Goal: Task Accomplishment & Management: Use online tool/utility

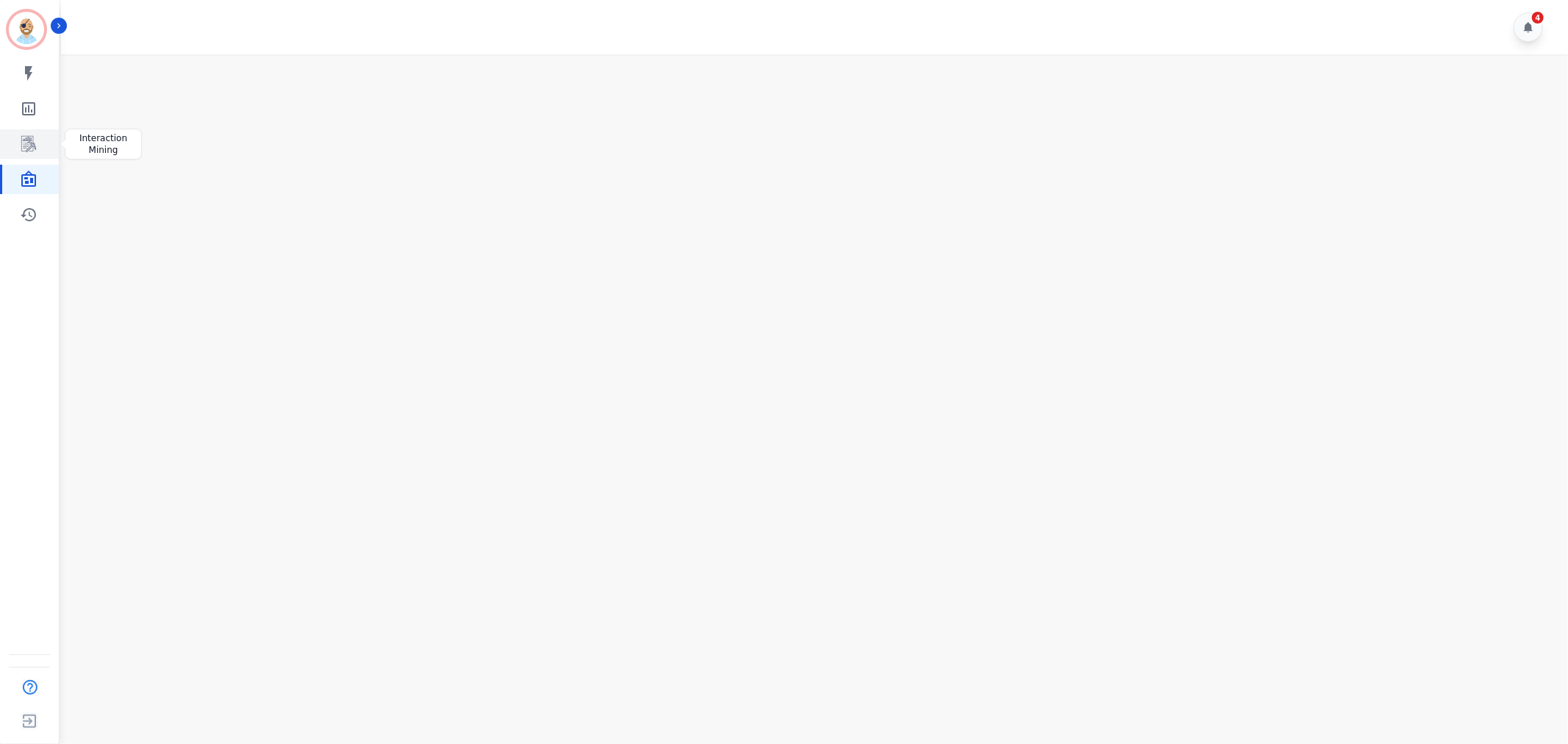
click at [20, 144] on icon "Sidebar" at bounding box center [29, 144] width 17 height 17
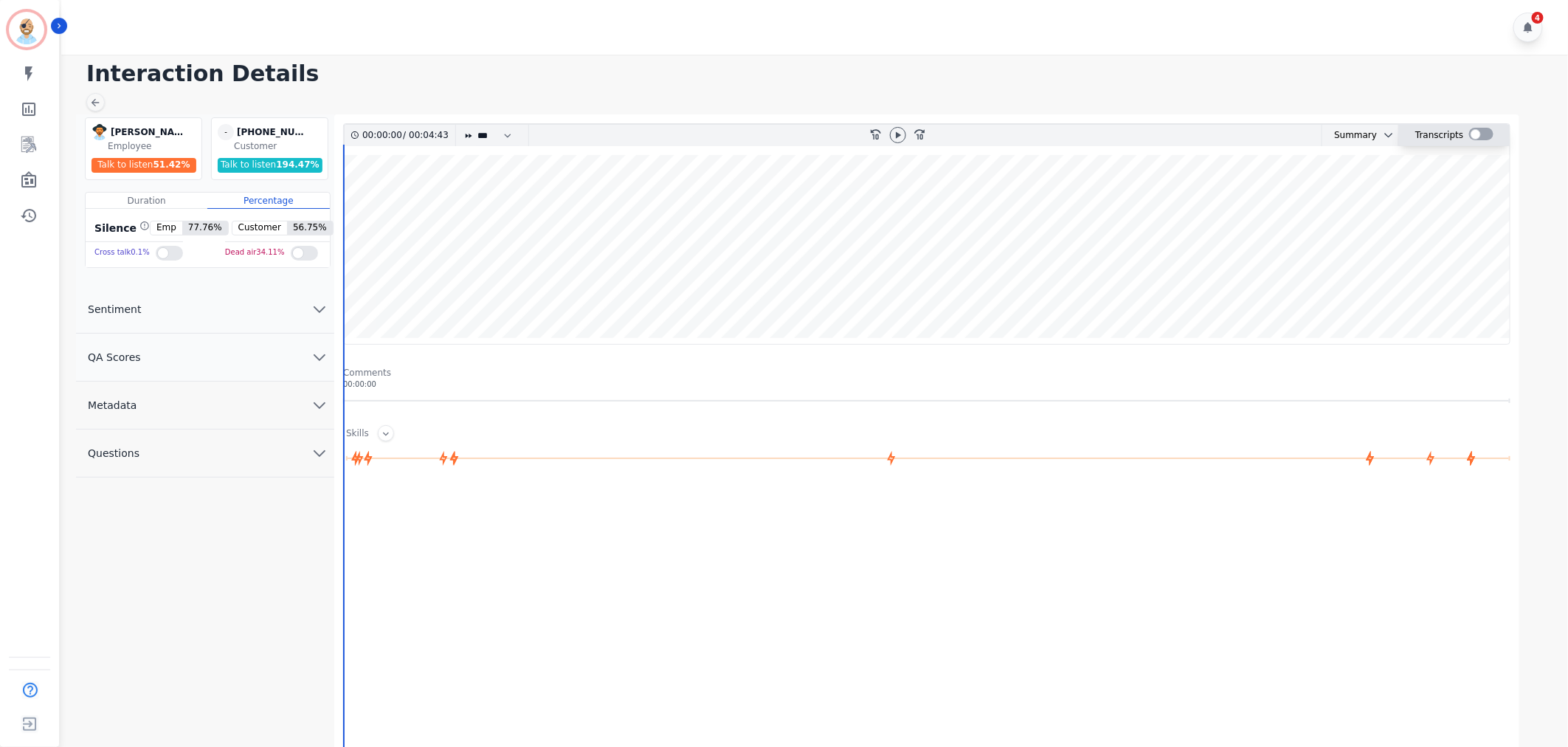
click at [1476, 133] on div at bounding box center [1482, 134] width 24 height 12
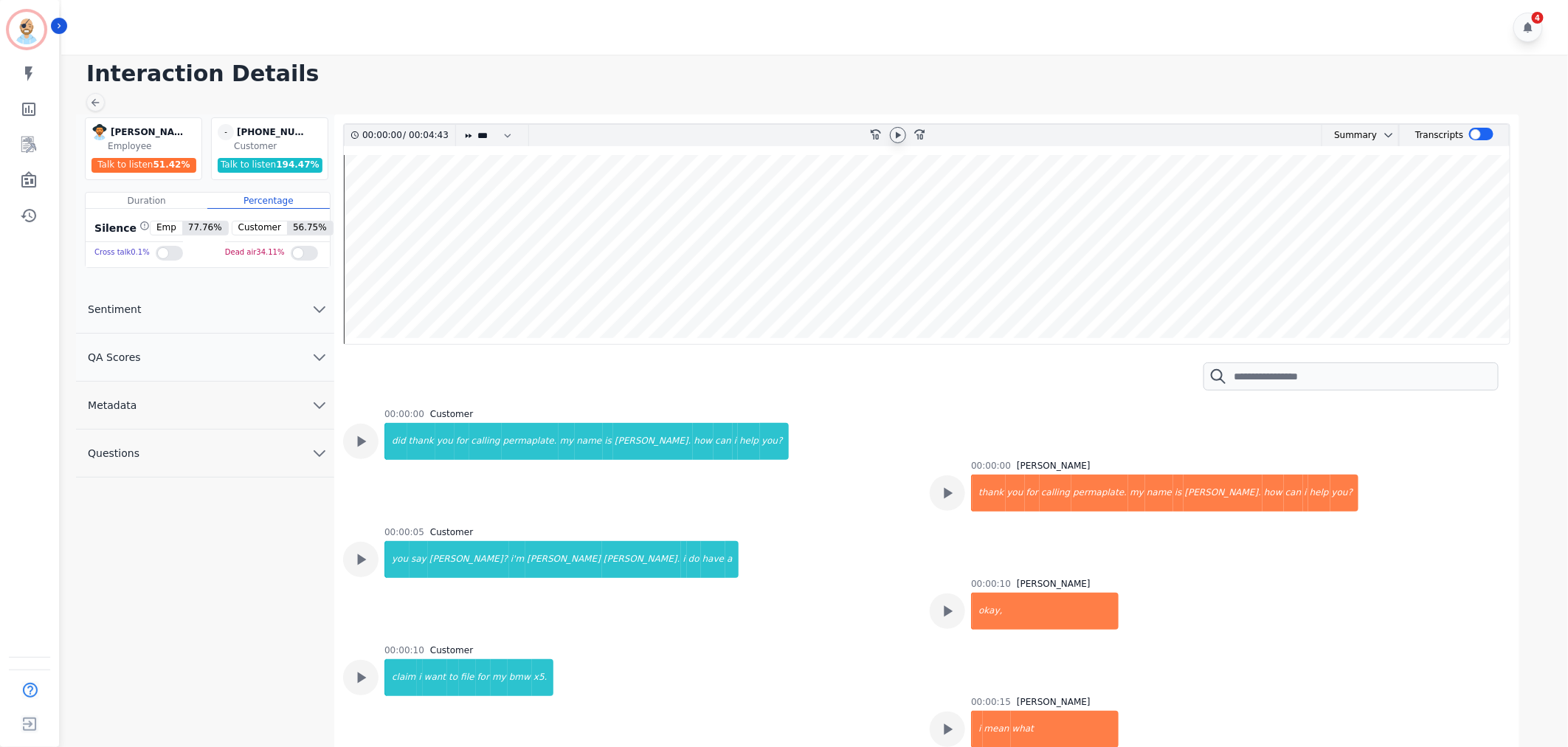
click at [896, 127] on div at bounding box center [898, 134] width 17 height 17
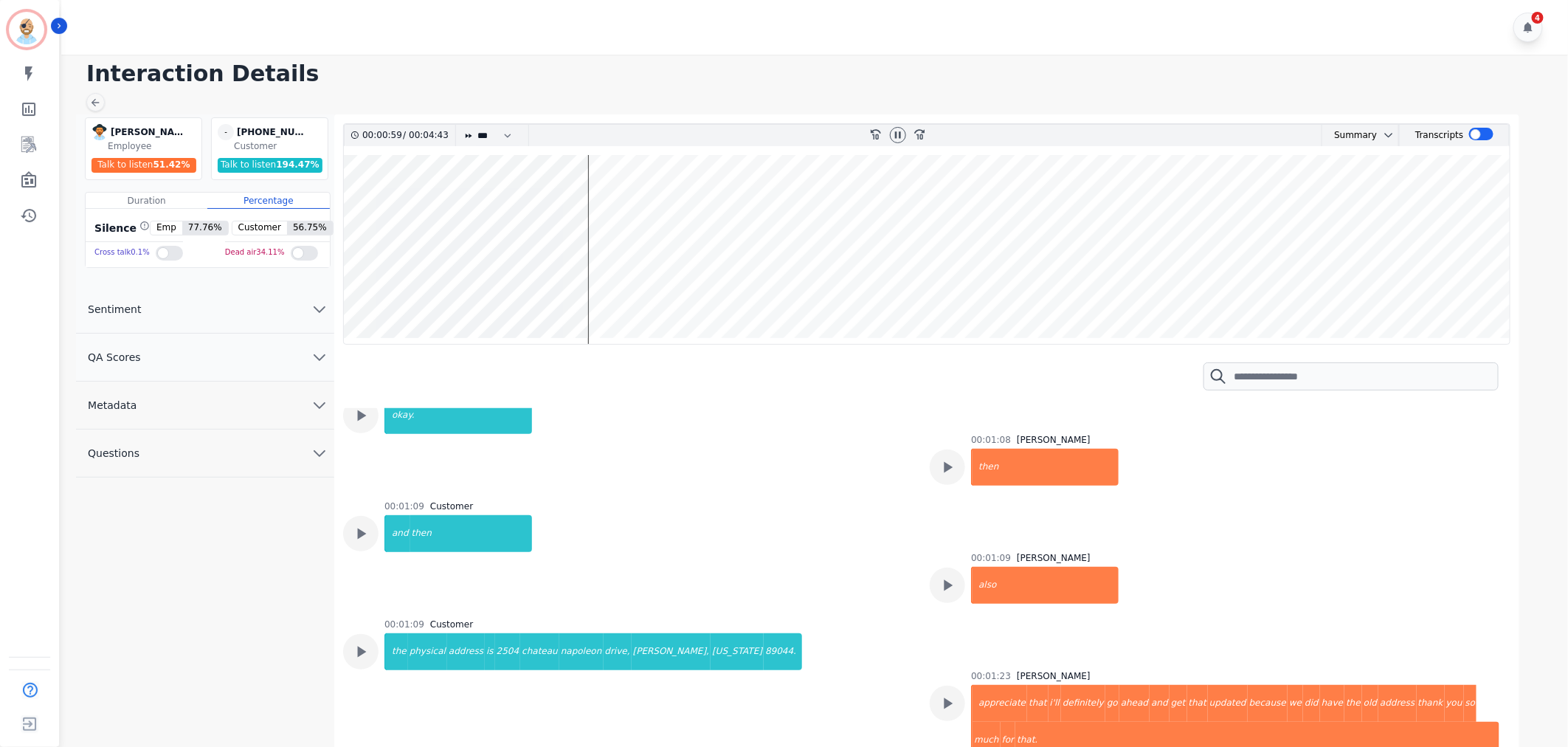
scroll to position [1171, 0]
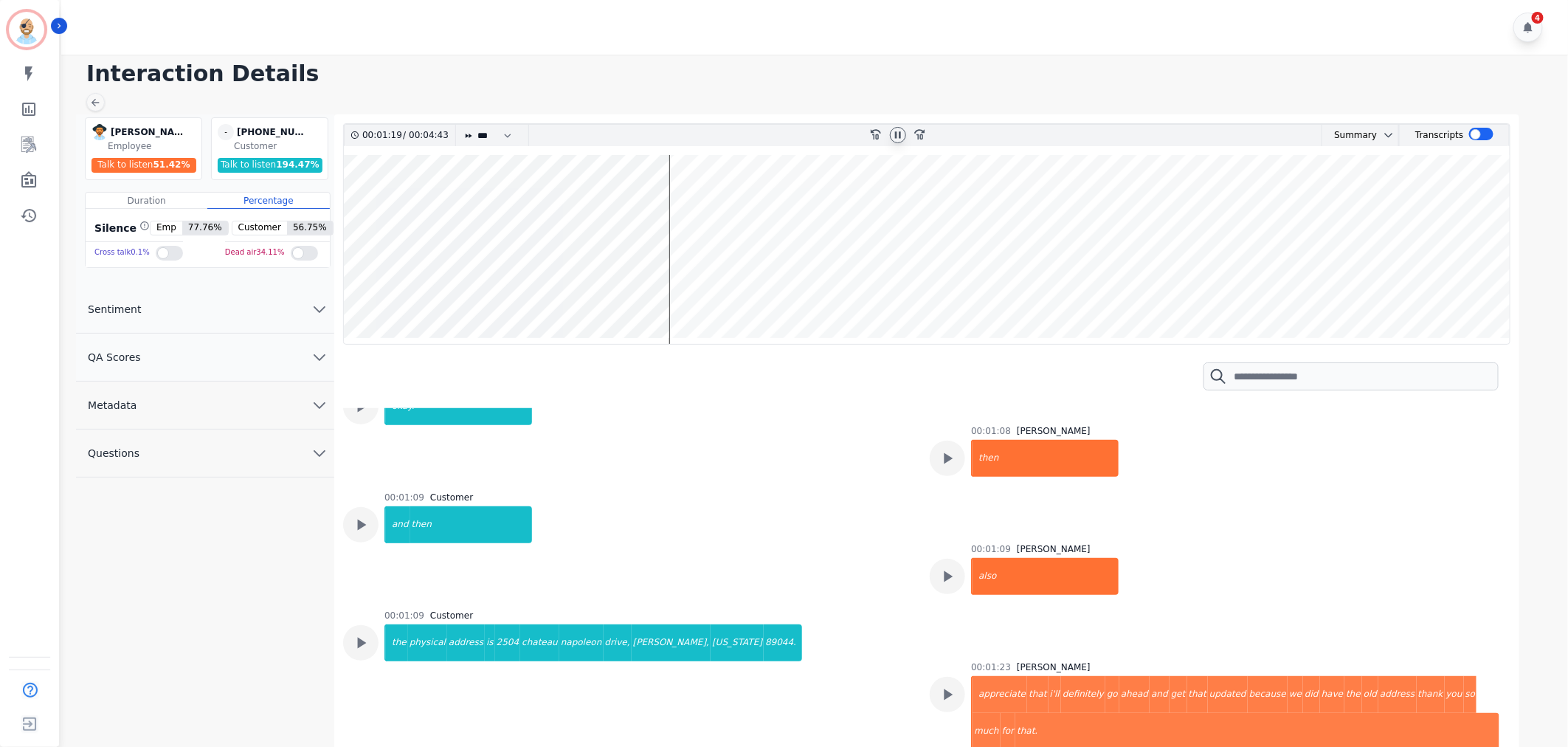
click at [899, 134] on icon at bounding box center [897, 134] width 6 height 7
click at [580, 35] on div "4" at bounding box center [816, 27] width 1511 height 55
click at [895, 133] on icon at bounding box center [898, 135] width 12 height 12
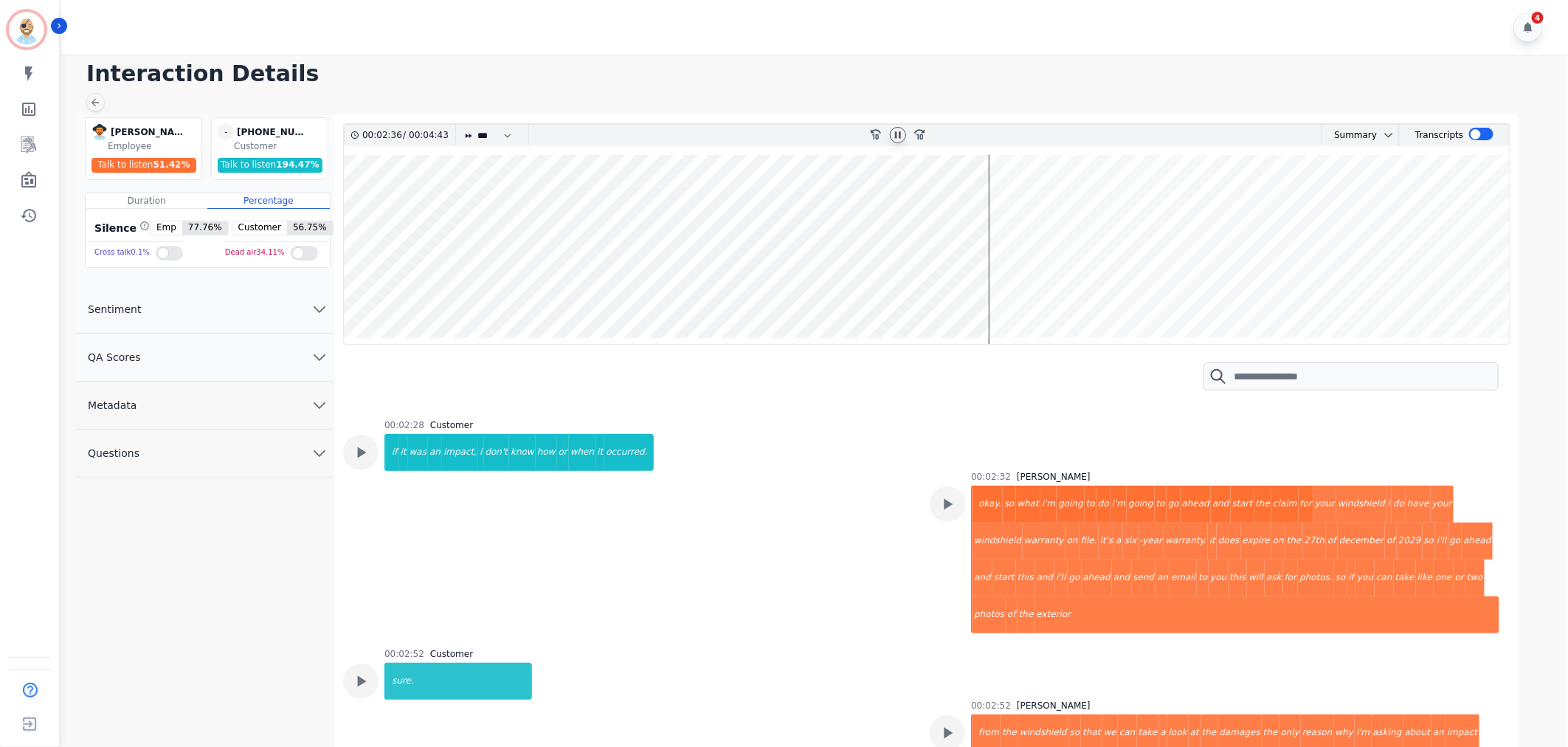
scroll to position [2811, 0]
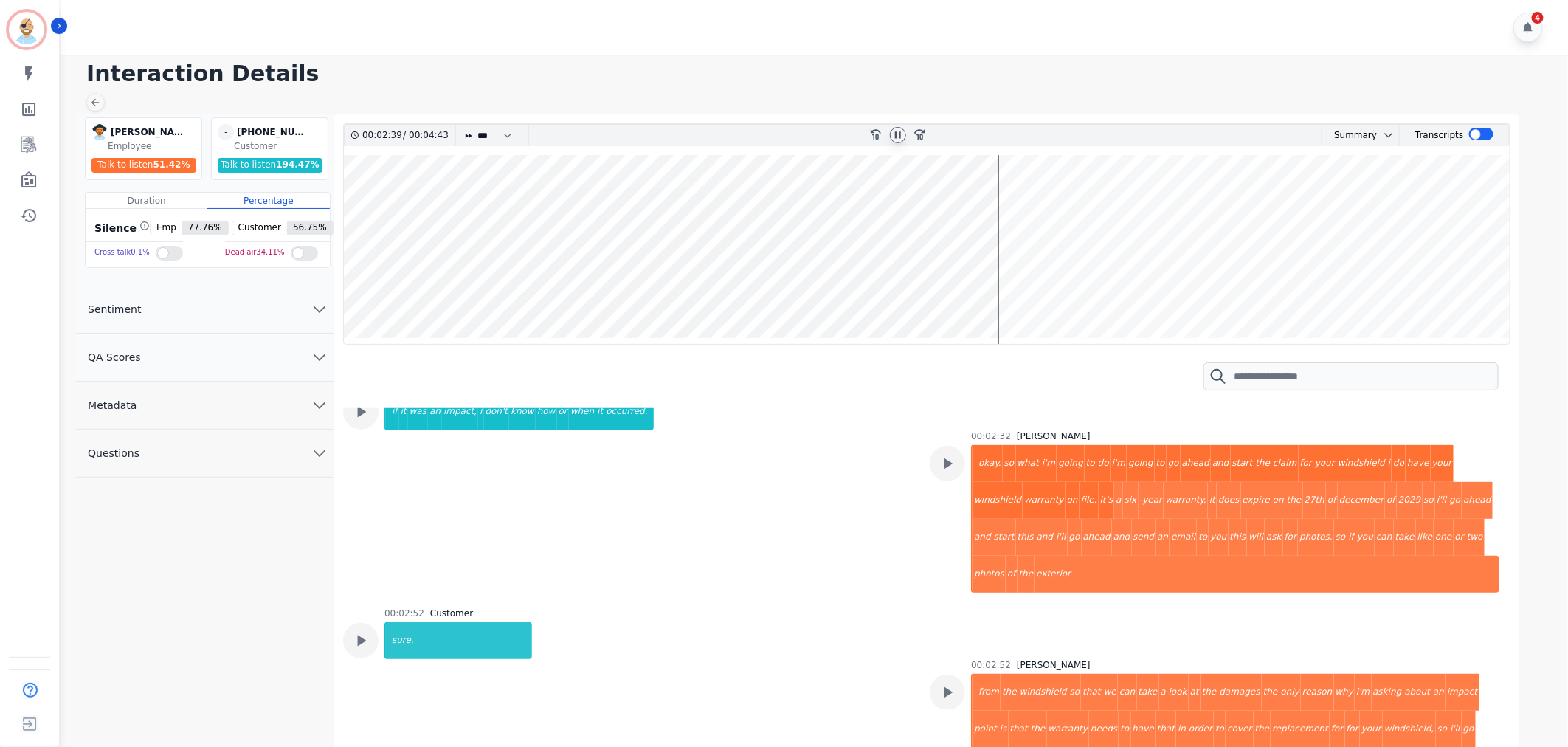
click at [897, 130] on icon at bounding box center [898, 135] width 12 height 12
click at [731, 50] on div "4" at bounding box center [816, 27] width 1511 height 55
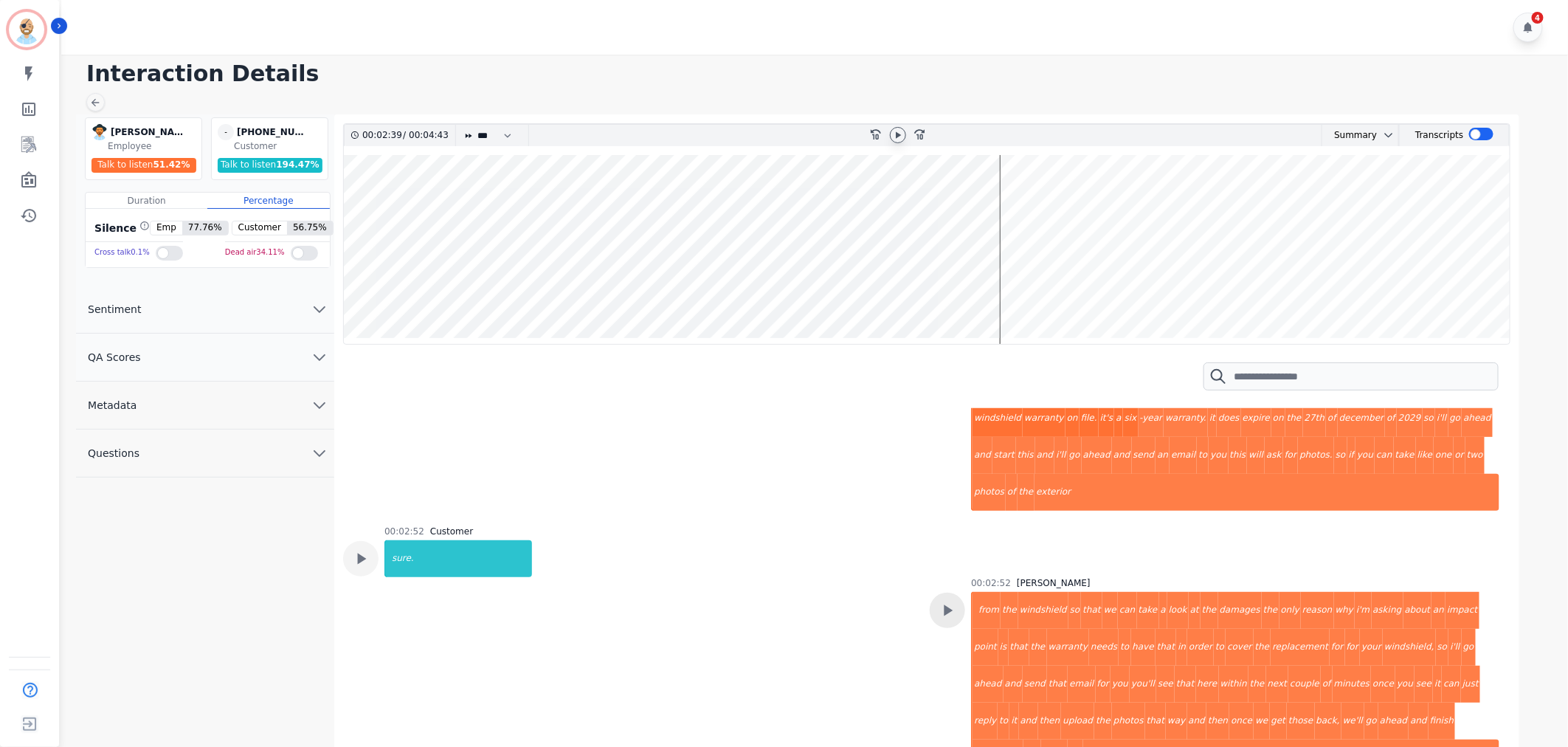
click at [945, 605] on icon at bounding box center [949, 610] width 9 height 11
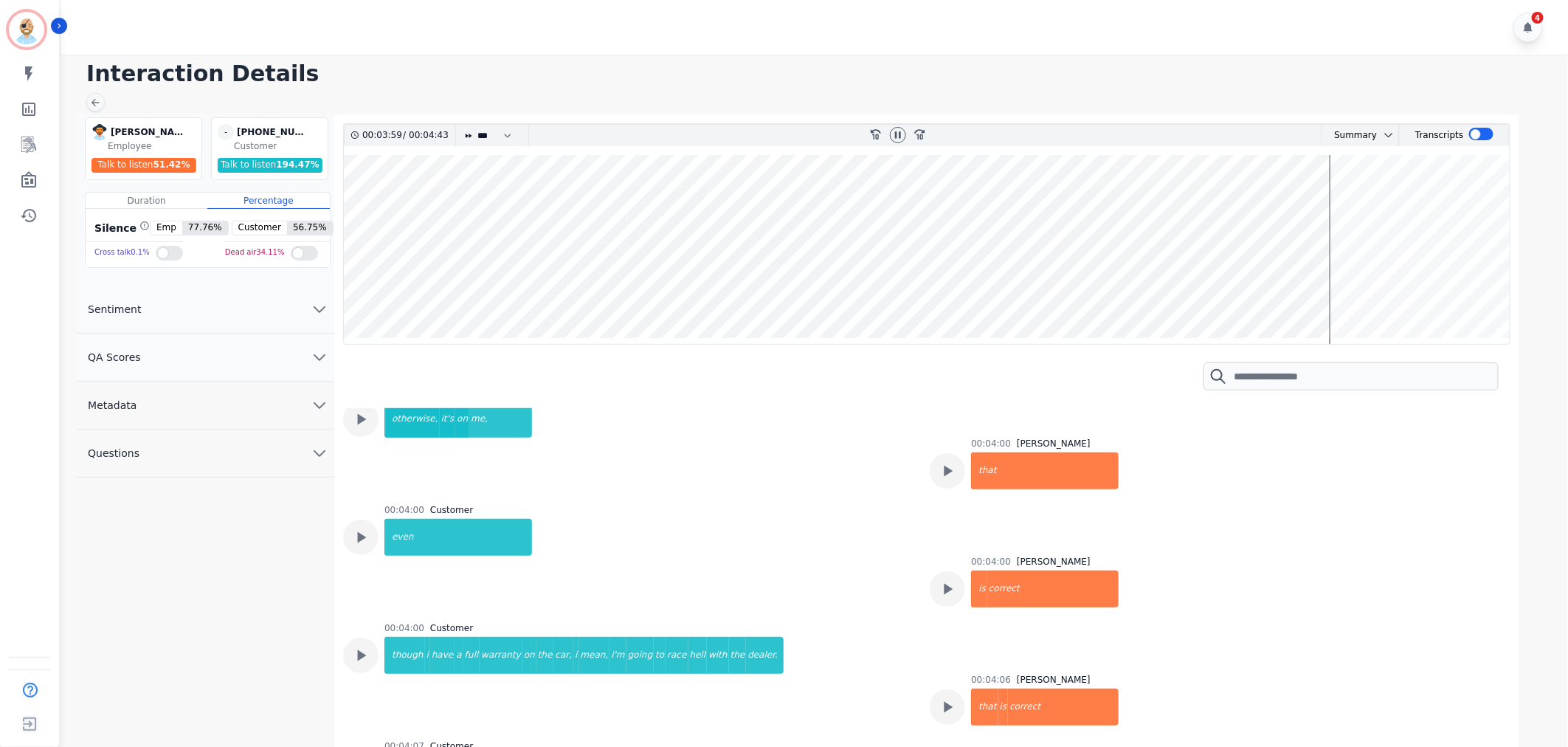
scroll to position [3738, 0]
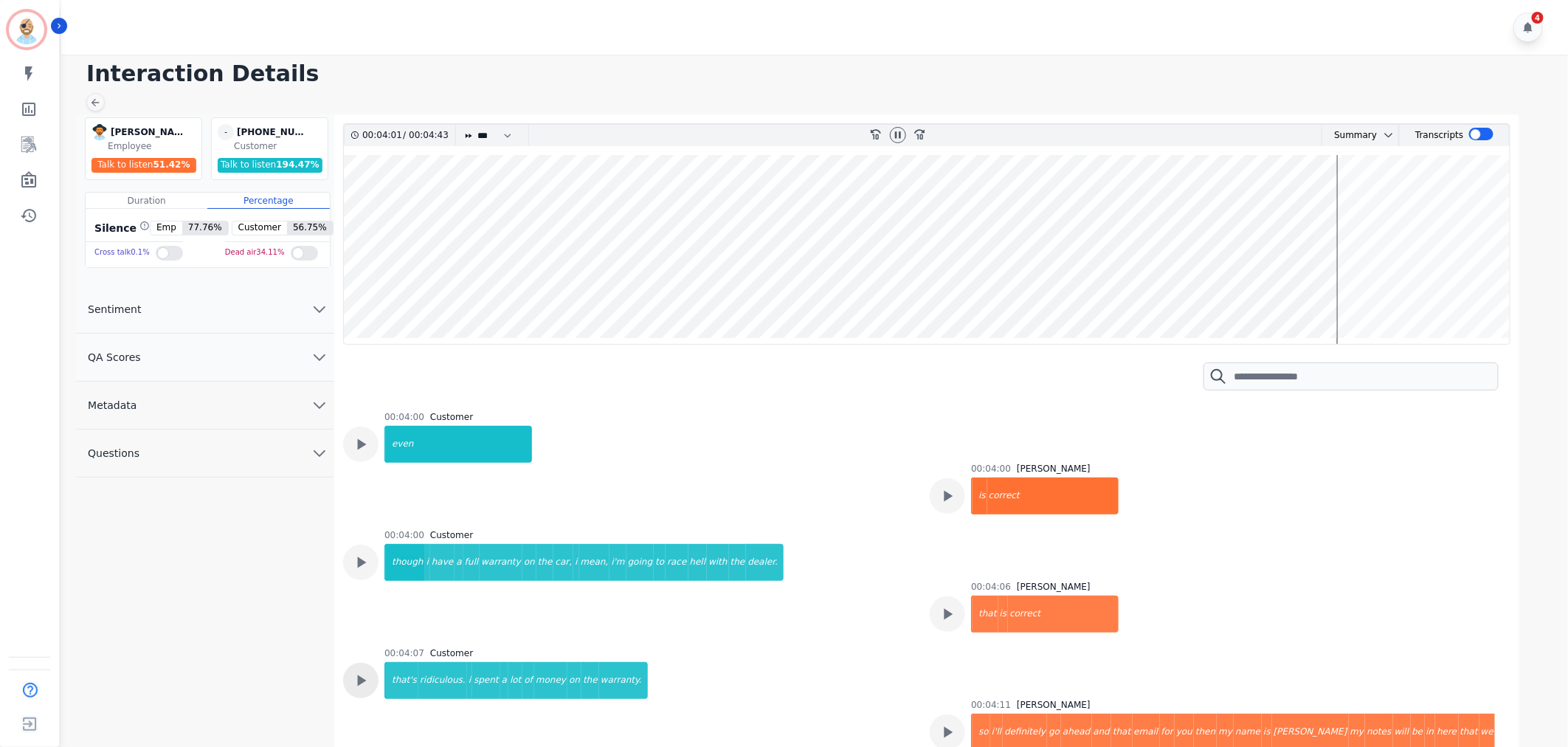
click at [346, 662] on div at bounding box center [361, 680] width 36 height 36
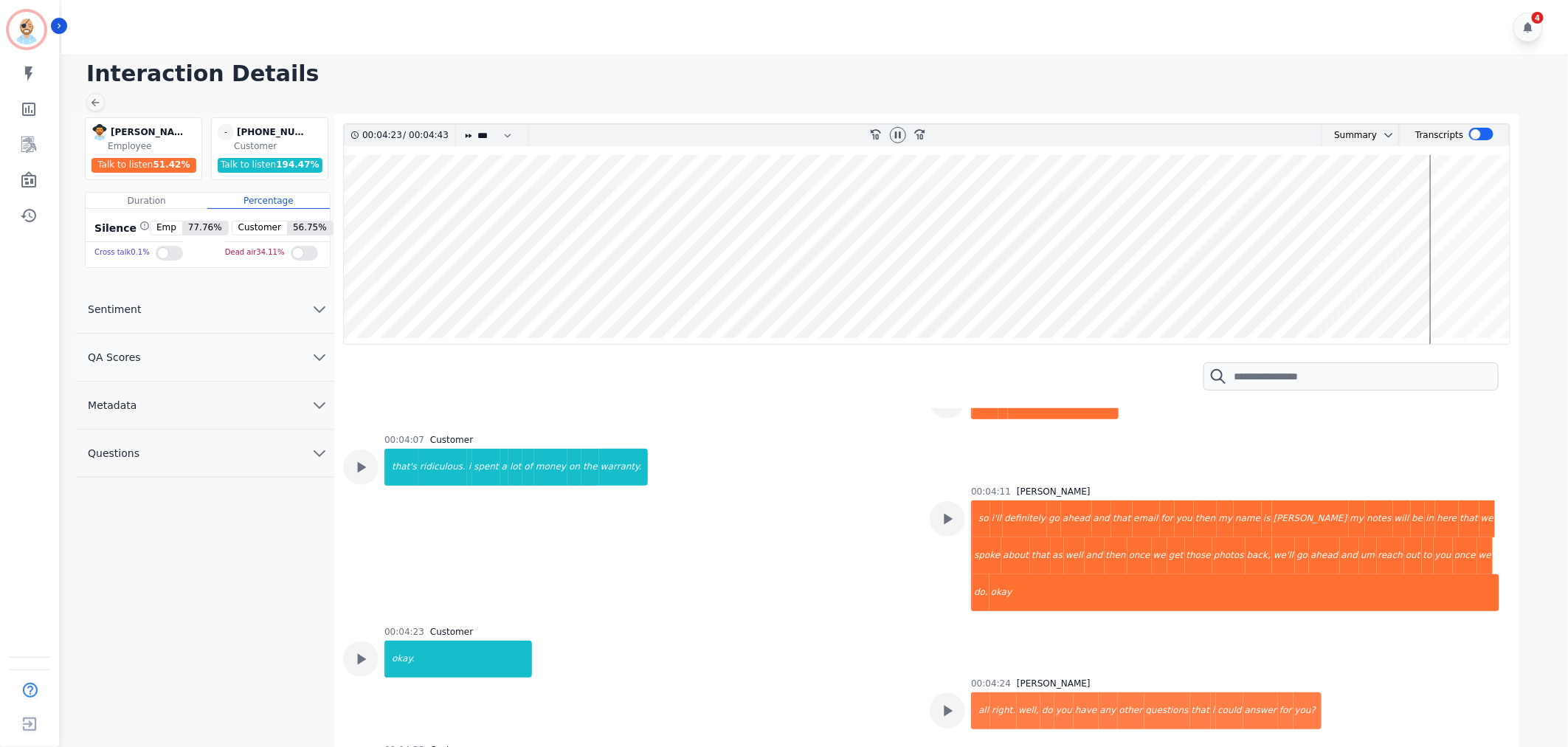
scroll to position [3722, 0]
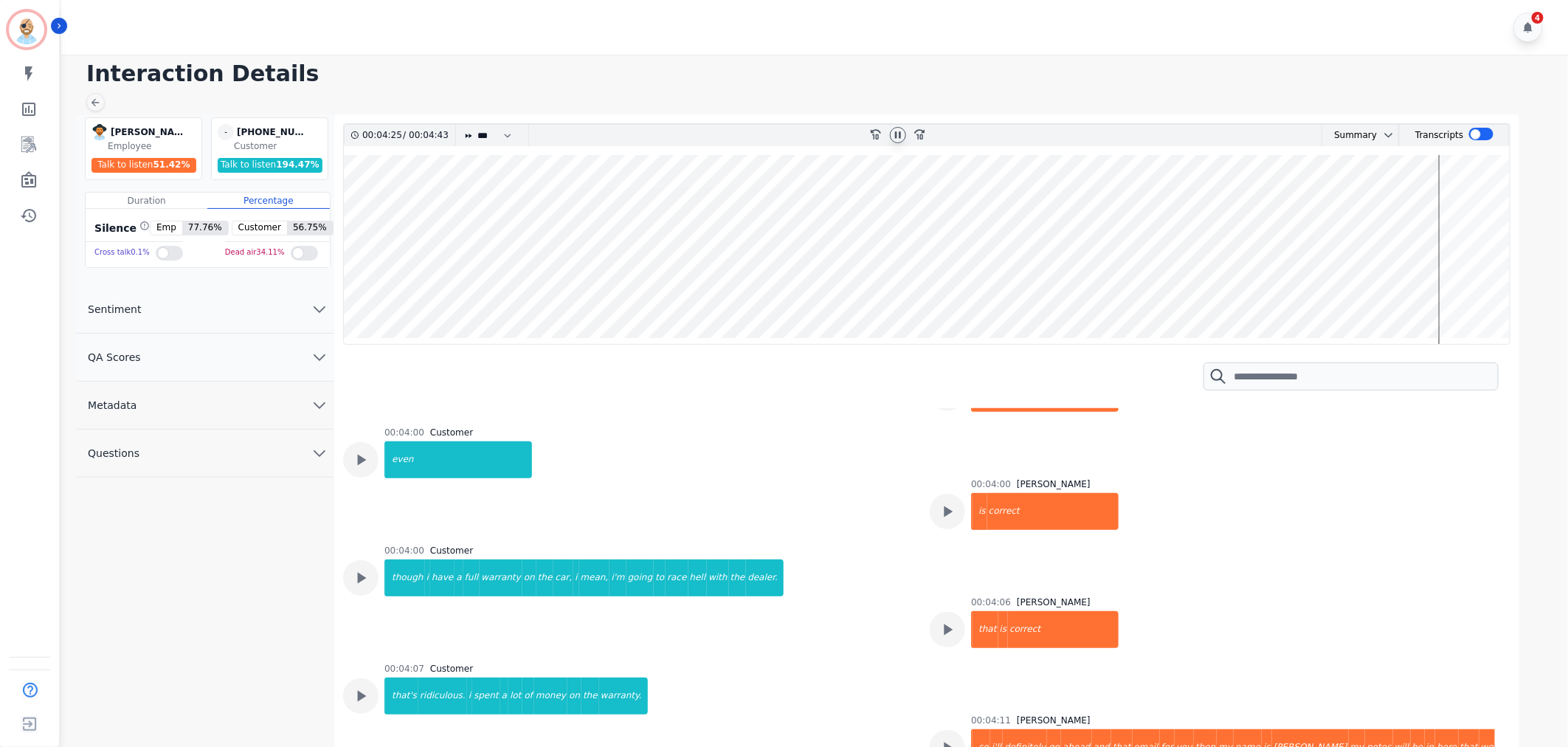
click at [897, 136] on icon at bounding box center [898, 135] width 12 height 12
click at [212, 355] on button "QA Scores" at bounding box center [205, 357] width 258 height 48
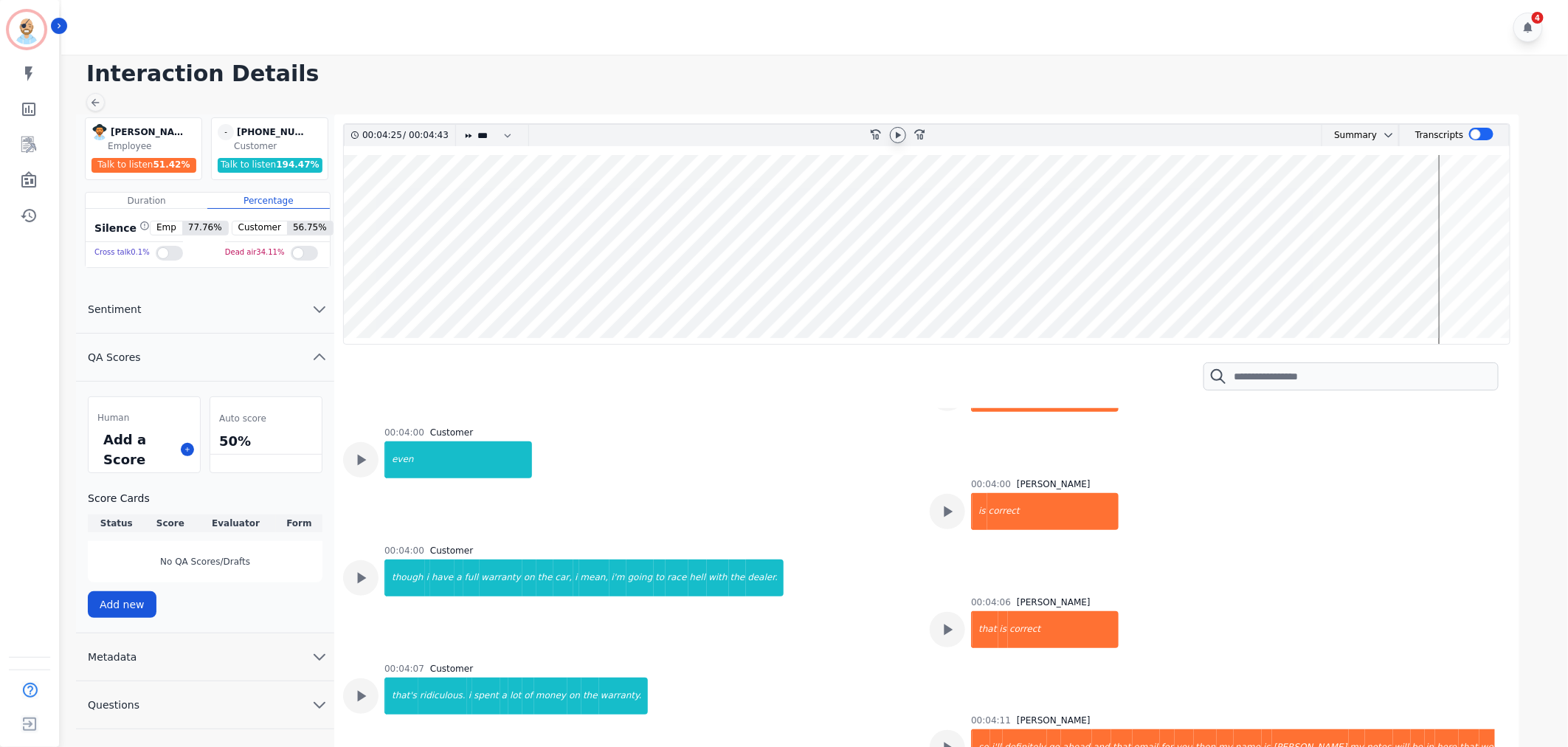
click at [819, 90] on div "Interaction Details [PERSON_NAME] [PERSON_NAME] Employee Talk to listen 51.42 %…" at bounding box center [812, 407] width 1511 height 703
click at [859, 41] on div "4" at bounding box center [816, 27] width 1511 height 55
click at [437, 36] on div "4" at bounding box center [816, 27] width 1511 height 55
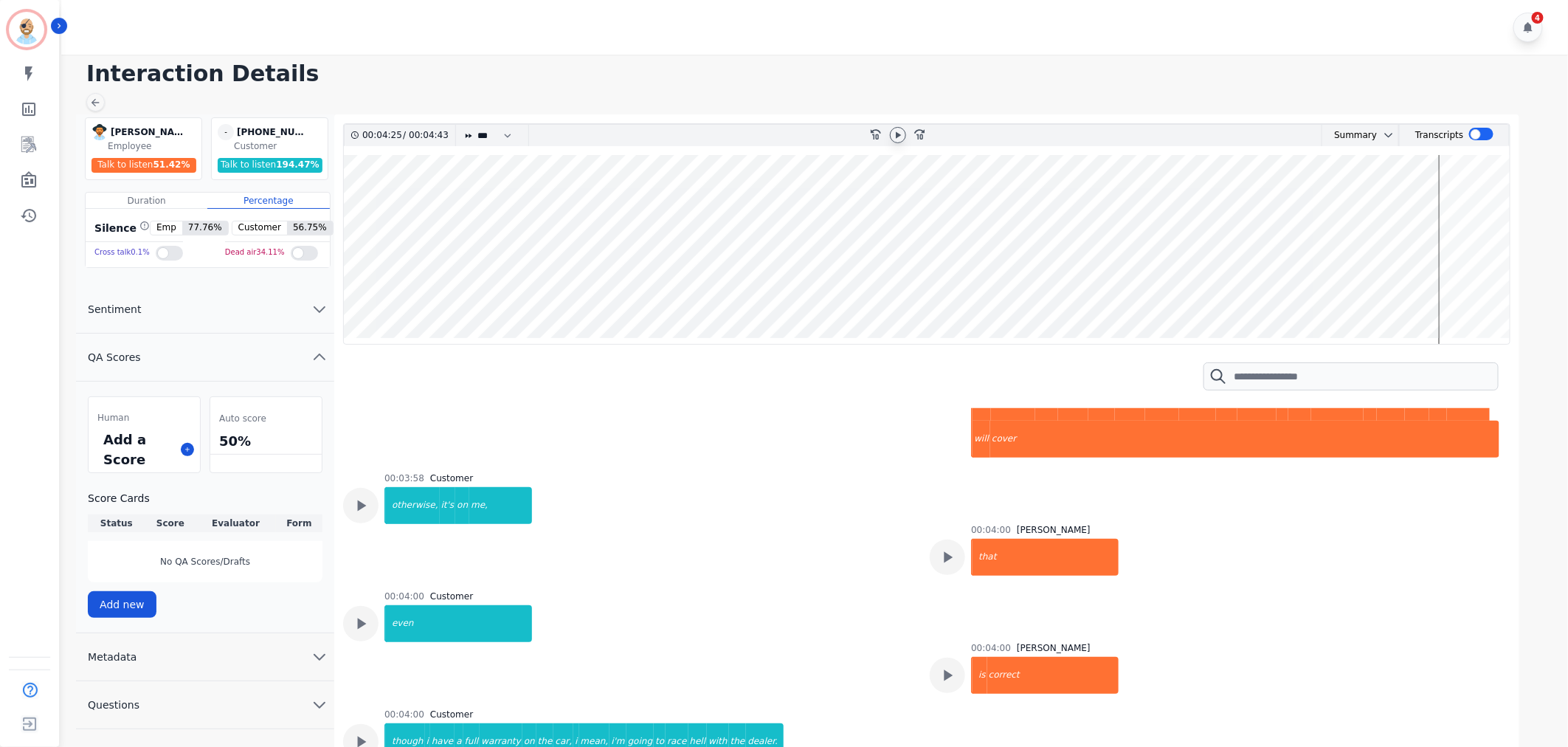
scroll to position [3640, 0]
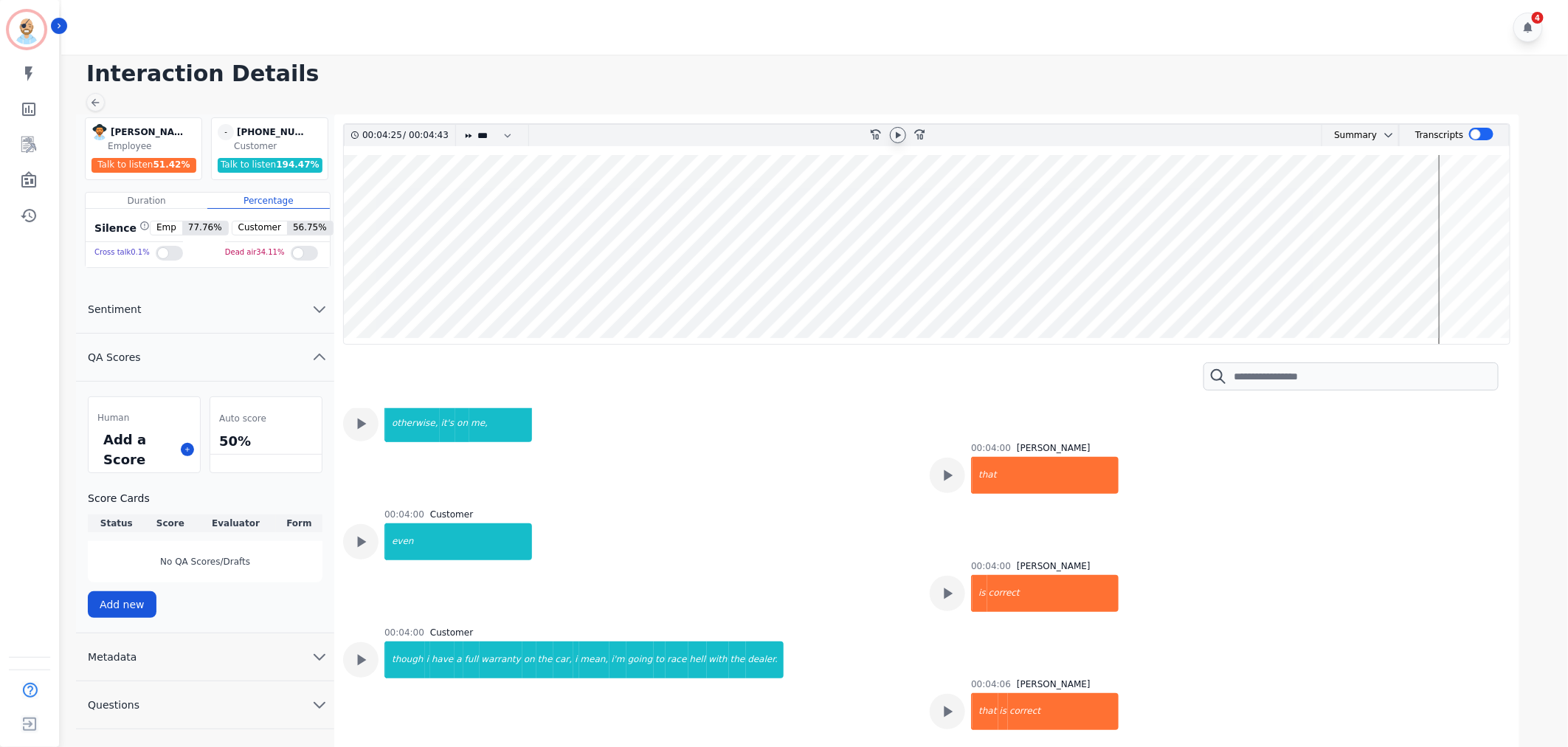
click at [691, 627] on div "00:04:00 Customer though i have a full warranty on the car, i mean, i'm going t…" at bounding box center [583, 676] width 399 height 100
click at [669, 627] on div "00:04:00 Customer though i have a full warranty on the car, i mean, i'm going t…" at bounding box center [583, 676] width 399 height 100
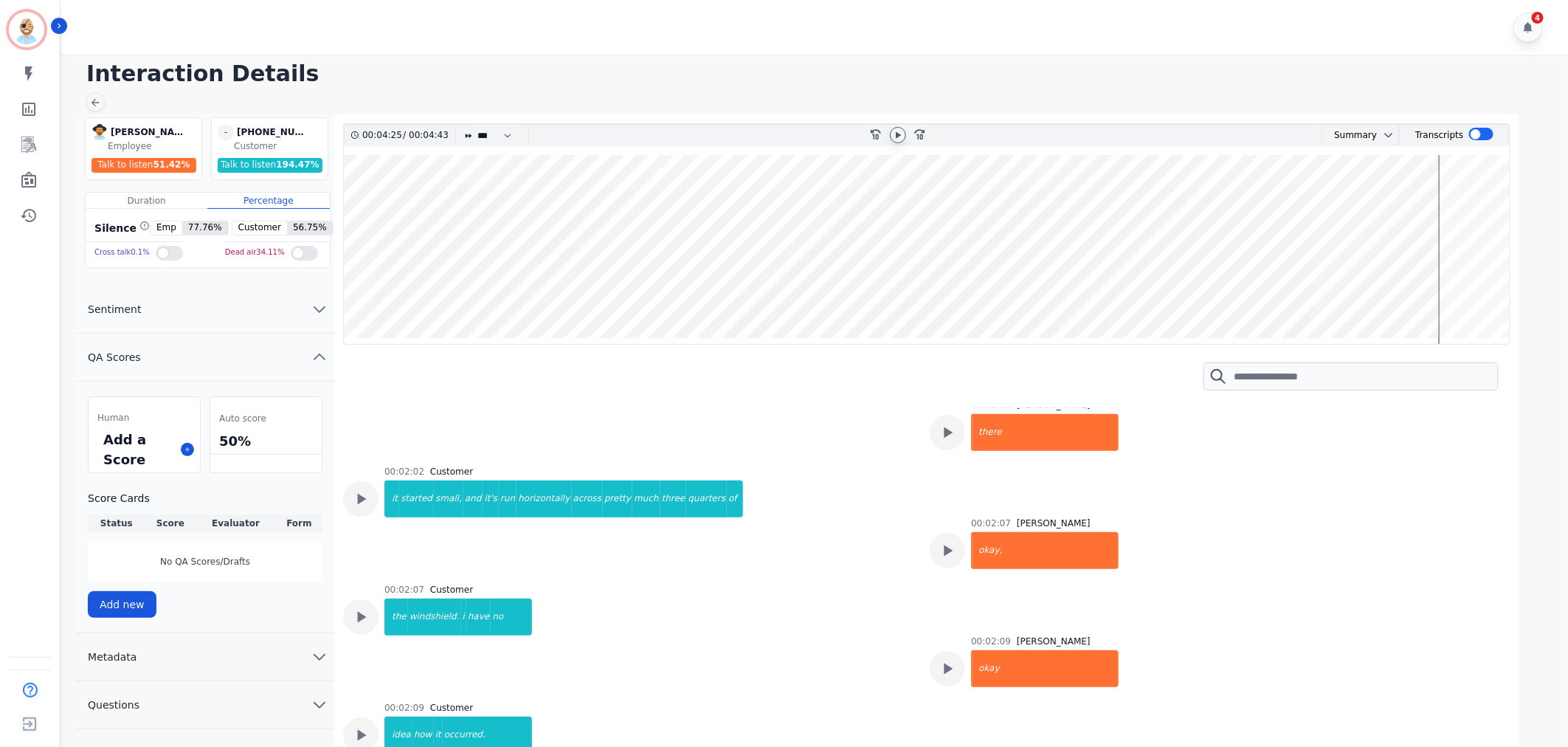
scroll to position [1919, 0]
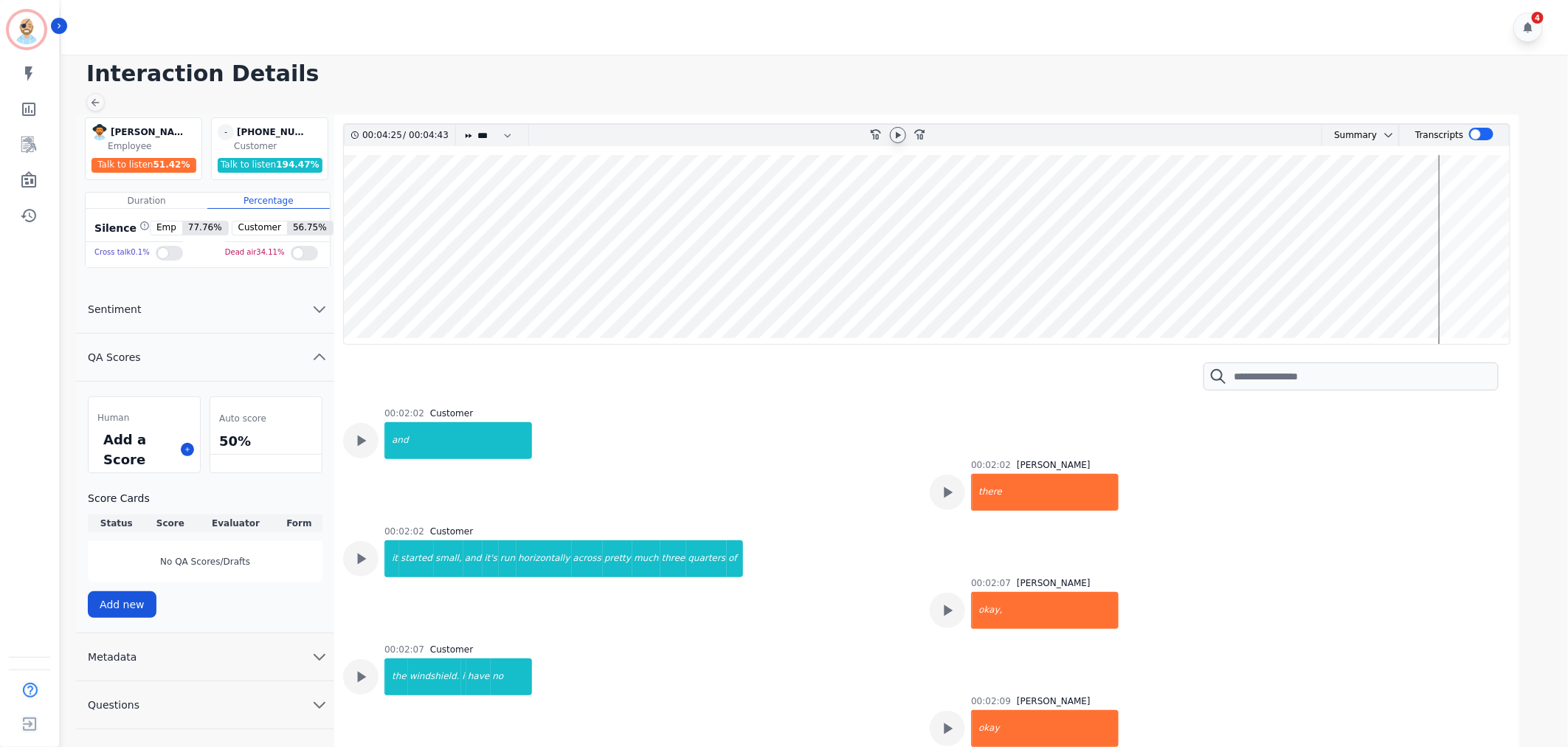
click at [616, 576] on div "00:02:02 Customer it started small, and it's run horizontally across pretty muc…" at bounding box center [563, 575] width 359 height 100
click at [793, 578] on div "00:02:02 Customer it started small, and it's run horizontally across pretty muc…" at bounding box center [628, 575] width 569 height 100
click at [625, 573] on div "00:02:02 Customer it started small, and it's run horizontally across pretty muc…" at bounding box center [563, 575] width 359 height 100
click at [794, 572] on div "00:02:02 Customer it started small, and it's run horizontally across pretty muc…" at bounding box center [628, 575] width 569 height 100
click at [602, 563] on div "00:02:02 Customer it started small, and it's run horizontally across pretty muc…" at bounding box center [563, 575] width 359 height 100
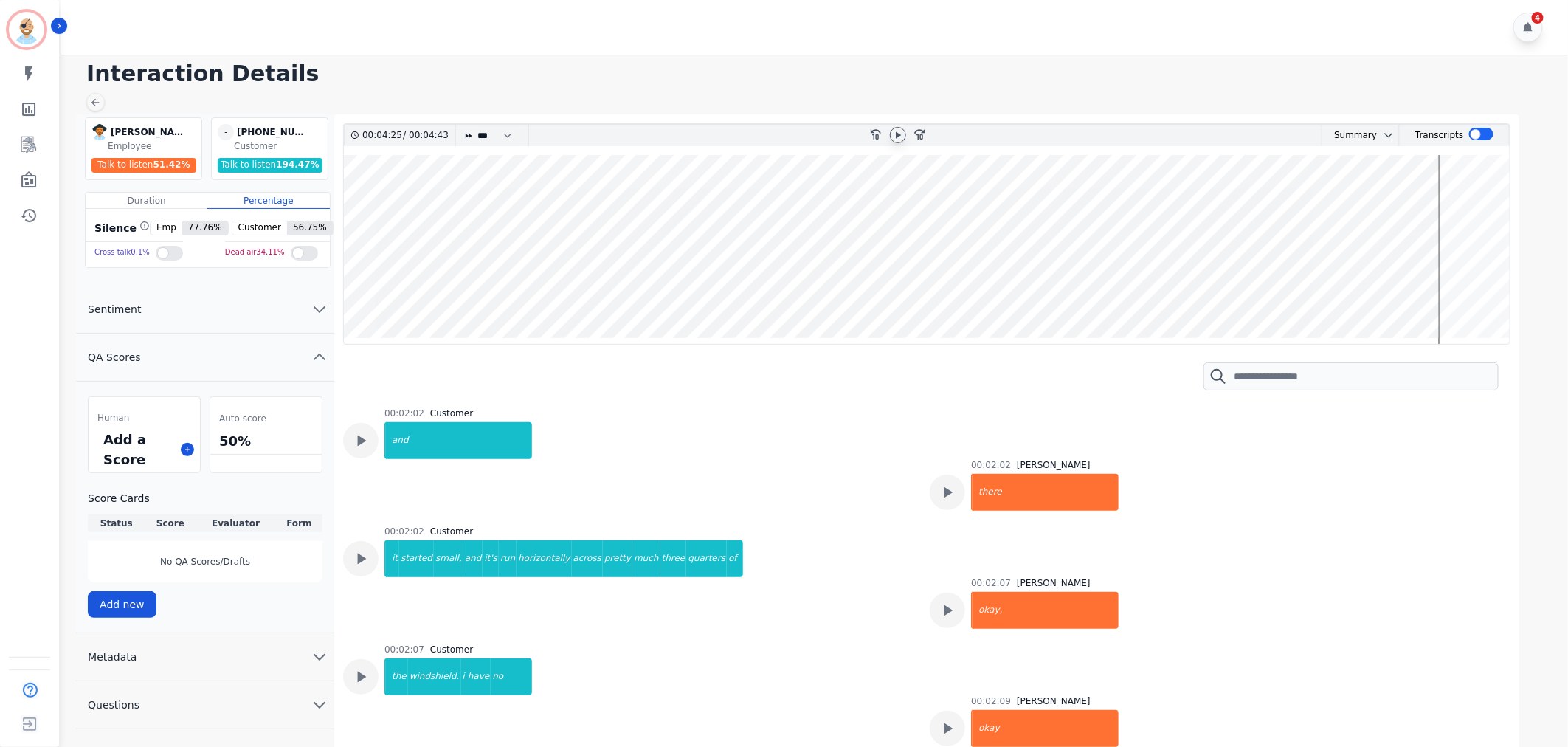
click at [809, 578] on div "00:02:02 Customer it started small, and it's run horizontally across pretty muc…" at bounding box center [628, 575] width 569 height 100
